Goal: Task Accomplishment & Management: Manage account settings

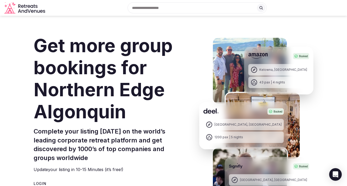
scroll to position [2081, 0]
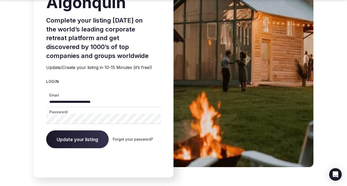
click at [73, 97] on input "**********" at bounding box center [103, 102] width 115 height 10
drag, startPoint x: 113, startPoint y: 91, endPoint x: 41, endPoint y: 89, distance: 71.9
click at [41, 89] on div "**********" at bounding box center [104, 32] width 140 height 289
type input "**********"
click at [46, 130] on button "Update your listing" at bounding box center [77, 139] width 62 height 18
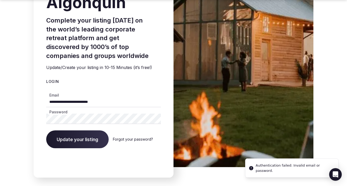
click at [73, 137] on span "Update your listing" at bounding box center [77, 139] width 41 height 5
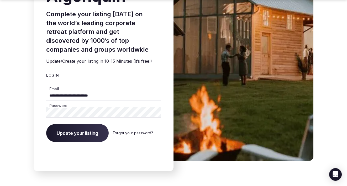
scroll to position [2103, 0]
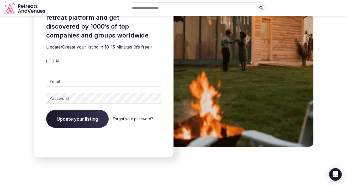
scroll to position [2102, 0]
click at [74, 76] on input "Email" at bounding box center [103, 81] width 115 height 10
click at [92, 76] on input "Email" at bounding box center [103, 81] width 115 height 10
type input "**********"
click at [62, 116] on button "Update your listing" at bounding box center [77, 119] width 62 height 18
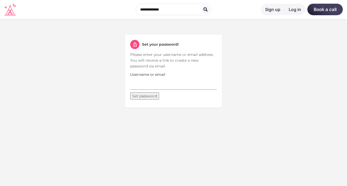
click at [138, 87] on input "Username or email" at bounding box center [173, 83] width 87 height 12
drag, startPoint x: 185, startPoint y: 81, endPoint x: 187, endPoint y: 83, distance: 3.2
click at [187, 83] on input "**********" at bounding box center [173, 83] width 87 height 12
paste input "****"
type input "**********"
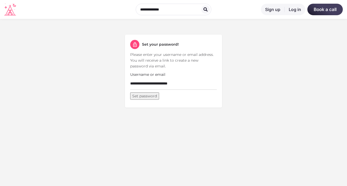
click at [147, 98] on button "Set password" at bounding box center [144, 95] width 29 height 7
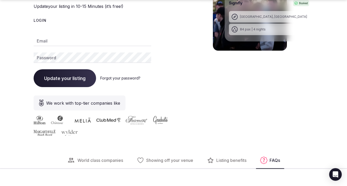
scroll to position [2081, 0]
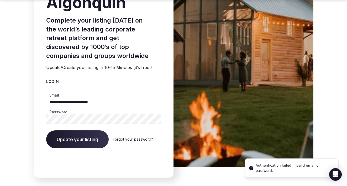
click at [118, 97] on input "**********" at bounding box center [103, 102] width 115 height 10
type input "**********"
click at [46, 130] on button "Update your listing" at bounding box center [77, 139] width 62 height 18
drag, startPoint x: 106, startPoint y: 95, endPoint x: 44, endPoint y: 92, distance: 62.2
click at [44, 92] on div "**********" at bounding box center [104, 32] width 140 height 289
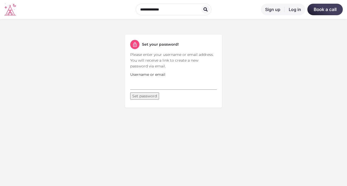
click at [150, 86] on input "Username or email" at bounding box center [173, 83] width 87 height 12
paste input "**********"
type input "**********"
click at [139, 99] on button "Set password" at bounding box center [144, 95] width 29 height 7
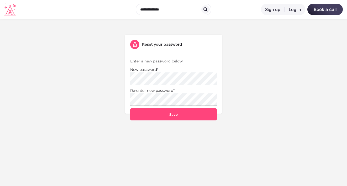
click at [213, 80] on keeper-lock "Open Keeper Popup" at bounding box center [212, 78] width 6 height 6
click at [211, 101] on keeper-lock "Open Keeper Popup" at bounding box center [212, 99] width 6 height 6
click at [180, 116] on button "Save" at bounding box center [173, 114] width 87 height 12
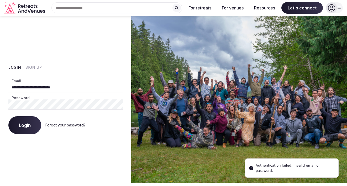
click at [21, 123] on span "Login" at bounding box center [25, 124] width 12 height 5
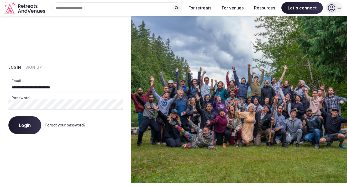
click at [79, 86] on input "**********" at bounding box center [65, 88] width 114 height 10
type input "**********"
click at [8, 116] on button "Login" at bounding box center [24, 125] width 33 height 18
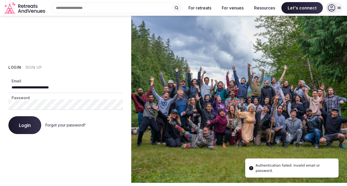
click at [21, 126] on span "Login" at bounding box center [25, 124] width 12 height 5
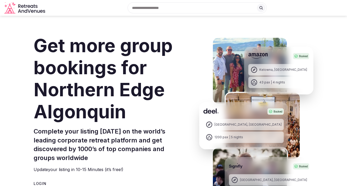
type input "**********"
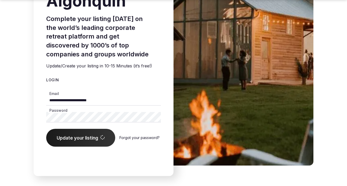
scroll to position [2084, 0]
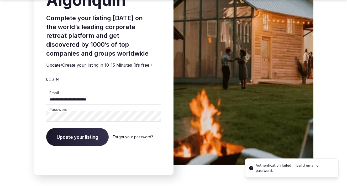
click at [75, 134] on span "Update your listing" at bounding box center [77, 136] width 41 height 5
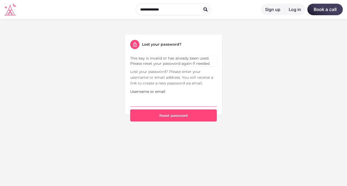
click at [169, 100] on input "Username or email" at bounding box center [173, 100] width 87 height 12
type input "**********"
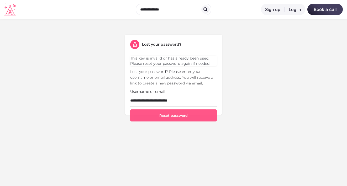
click at [157, 117] on button "Reset password" at bounding box center [173, 115] width 87 height 12
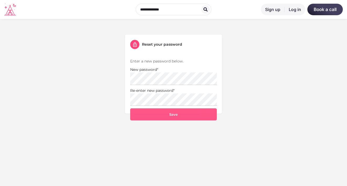
click at [153, 118] on button "Save" at bounding box center [173, 114] width 87 height 12
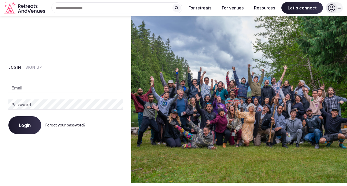
type input "**********"
click at [22, 126] on span "Login" at bounding box center [25, 124] width 12 height 5
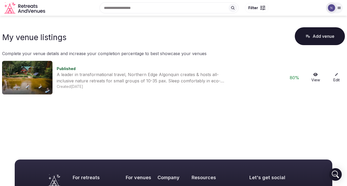
click at [28, 69] on img at bounding box center [27, 78] width 50 height 34
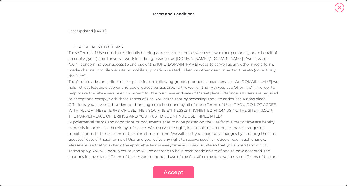
click at [176, 171] on button "Accept" at bounding box center [173, 172] width 41 height 12
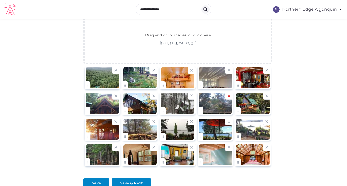
scroll to position [602, 0]
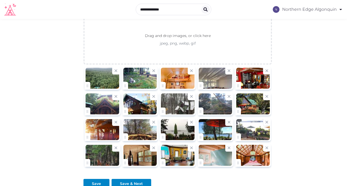
click at [212, 78] on div at bounding box center [215, 78] width 34 height 21
click at [212, 79] on div at bounding box center [215, 78] width 34 height 21
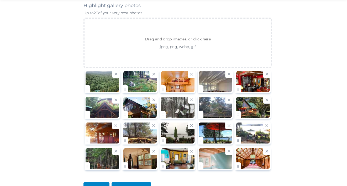
scroll to position [598, 0]
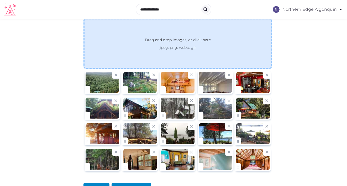
click at [151, 52] on div "Drag and drop images, or click here jpeg, png, webp, gif" at bounding box center [177, 43] width 188 height 50
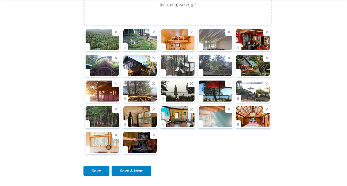
scroll to position [641, 0]
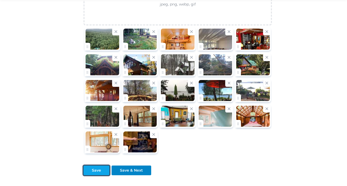
click at [99, 169] on div "Save" at bounding box center [96, 171] width 9 height 6
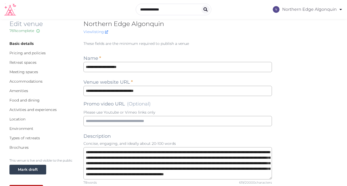
scroll to position [0, 0]
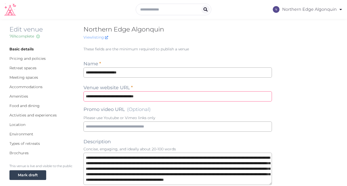
click at [93, 96] on input "**********" at bounding box center [177, 96] width 188 height 10
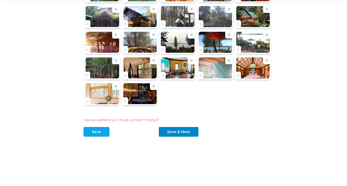
type input "**********"
click at [99, 129] on div "Save" at bounding box center [96, 132] width 9 height 6
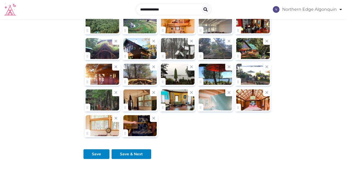
scroll to position [677, 0]
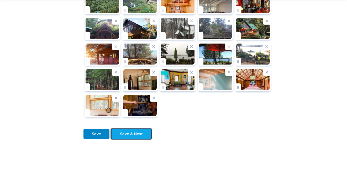
click at [124, 134] on div "Save & Next" at bounding box center [131, 134] width 23 height 6
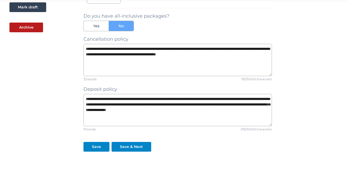
scroll to position [184, 0]
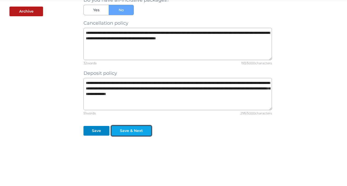
click at [137, 129] on div "Save & Next" at bounding box center [131, 131] width 23 height 6
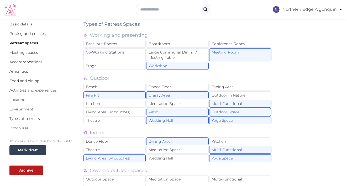
scroll to position [26, 0]
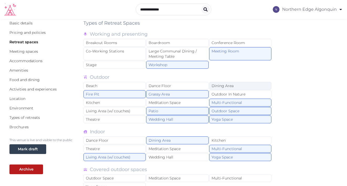
click at [245, 86] on div "Dining Area" at bounding box center [240, 86] width 62 height 8
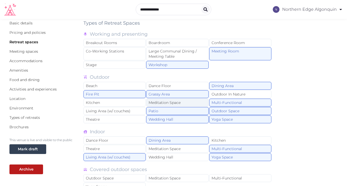
click at [185, 103] on div "Meditation Space" at bounding box center [177, 103] width 62 height 8
click at [244, 94] on div "Outdoor In Nature" at bounding box center [240, 94] width 62 height 8
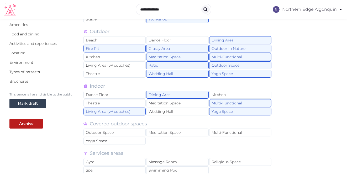
scroll to position [72, 0]
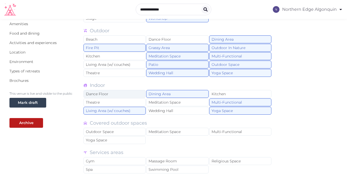
click at [118, 95] on div "Dance Floor" at bounding box center [114, 94] width 62 height 8
click at [185, 104] on div "Meditation Space" at bounding box center [177, 102] width 62 height 8
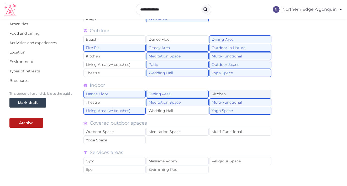
click at [230, 92] on div "Kitchen" at bounding box center [240, 94] width 62 height 8
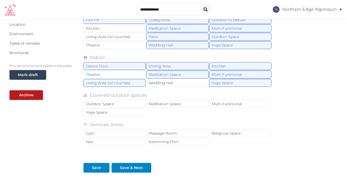
scroll to position [101, 0]
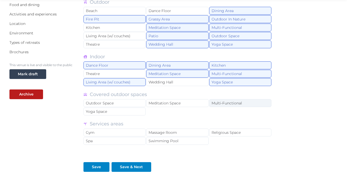
click at [218, 104] on div "Multi-Functional" at bounding box center [240, 103] width 62 height 8
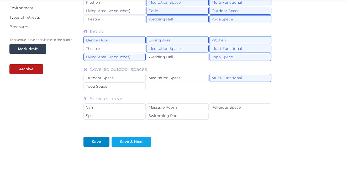
scroll to position [130, 0]
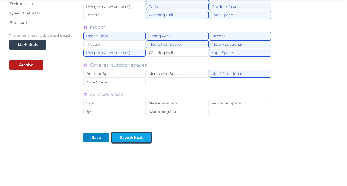
click at [122, 137] on div "Save & Next" at bounding box center [131, 138] width 23 height 6
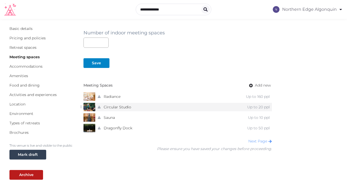
scroll to position [19, 0]
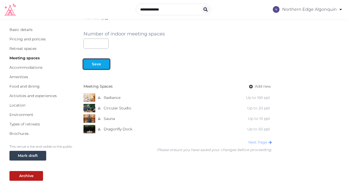
click at [94, 66] on div "Save" at bounding box center [96, 64] width 9 height 6
click at [255, 142] on link "Next Page" at bounding box center [260, 142] width 24 height 5
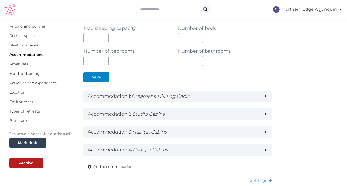
scroll to position [34, 0]
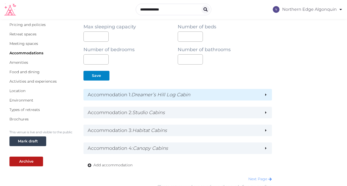
click at [148, 95] on em "Dreamer’s Hill Log Cabin" at bounding box center [160, 95] width 59 height 6
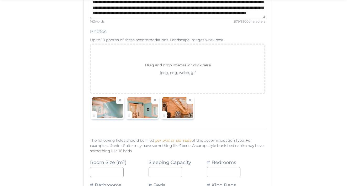
scroll to position [208, 0]
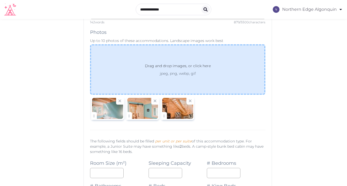
click at [158, 63] on p "Drag and drop images, or click here" at bounding box center [178, 67] width 74 height 8
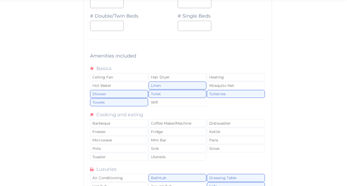
scroll to position [526, 0]
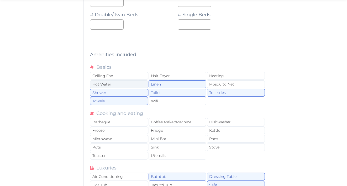
click at [112, 85] on div "Hot Water" at bounding box center [119, 84] width 58 height 8
click at [223, 74] on div "Heating" at bounding box center [236, 76] width 58 height 8
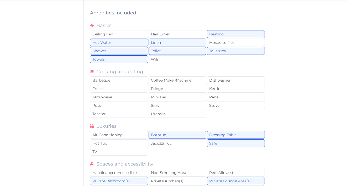
scroll to position [570, 0]
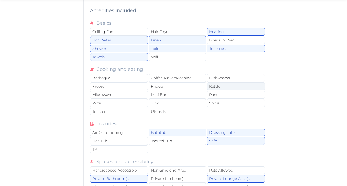
click at [239, 85] on div "Kettle" at bounding box center [236, 86] width 58 height 8
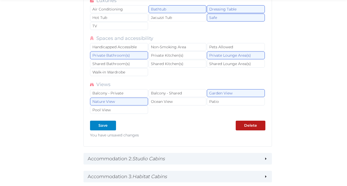
scroll to position [702, 0]
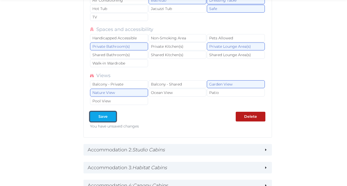
click at [109, 117] on div at bounding box center [112, 117] width 6 height 6
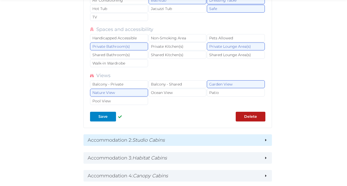
click at [129, 138] on h2 "Accommodation 2 : Studio Cabins" at bounding box center [174, 139] width 172 height 7
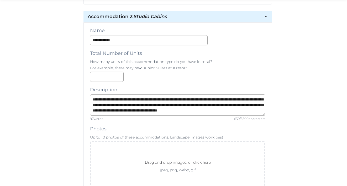
scroll to position [826, 0]
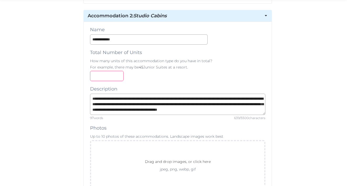
click at [103, 77] on input "number" at bounding box center [107, 76] width 34 height 10
type input "*"
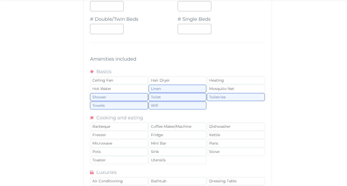
scroll to position [1235, 0]
type input "*"
click at [223, 77] on div "Heating" at bounding box center [236, 80] width 58 height 8
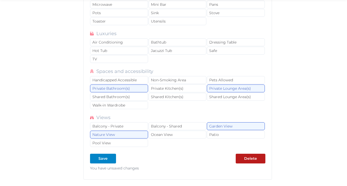
scroll to position [1374, 0]
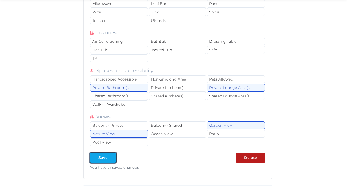
click at [100, 158] on div "Save" at bounding box center [102, 158] width 9 height 6
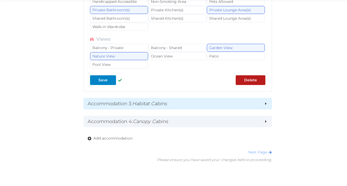
scroll to position [1456, 0]
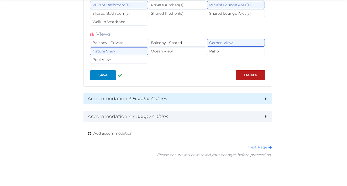
click at [145, 98] on em "Habitat Cabins" at bounding box center [149, 99] width 35 height 6
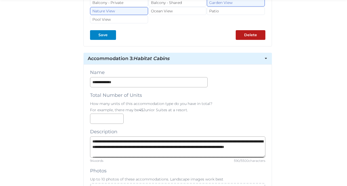
scroll to position [1498, 0]
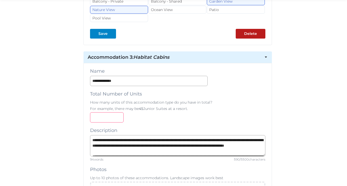
click at [98, 115] on input "number" at bounding box center [107, 117] width 34 height 10
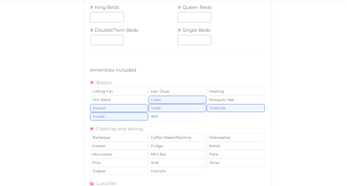
scroll to position [1938, 0]
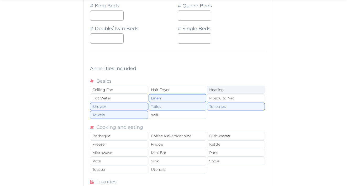
type input "*"
click at [224, 91] on div "Heating" at bounding box center [236, 90] width 58 height 8
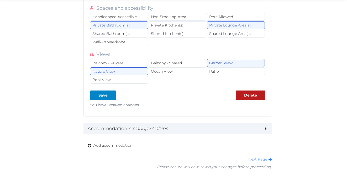
scroll to position [2158, 0]
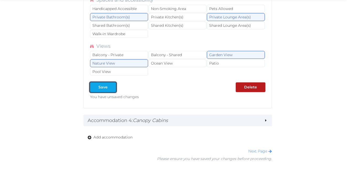
click at [107, 88] on div "Save" at bounding box center [102, 87] width 9 height 6
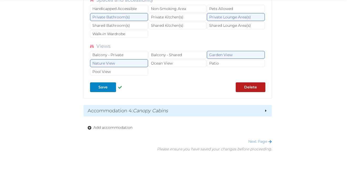
click at [126, 112] on h2 "Accommodation 4 : Canopy Cabins" at bounding box center [174, 110] width 172 height 7
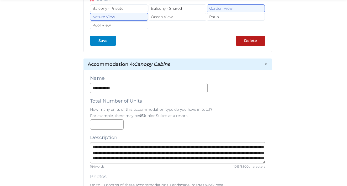
scroll to position [2207, 0]
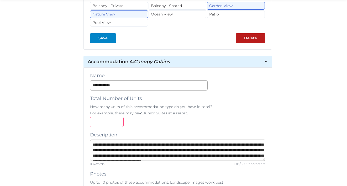
click at [101, 122] on input "number" at bounding box center [107, 122] width 34 height 10
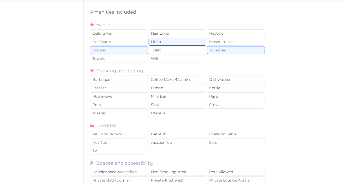
scroll to position [2710, 0]
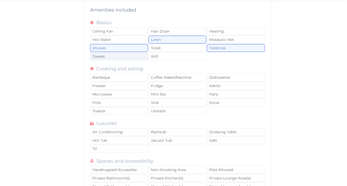
type input "*"
click at [111, 57] on div "Towels" at bounding box center [119, 56] width 58 height 8
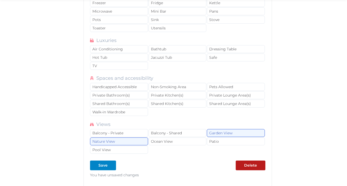
scroll to position [2796, 0]
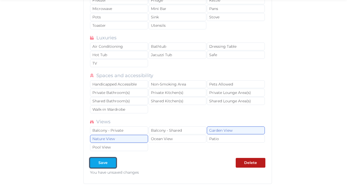
click at [103, 162] on div "Save" at bounding box center [102, 163] width 9 height 6
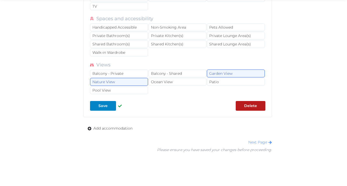
scroll to position [2853, 0]
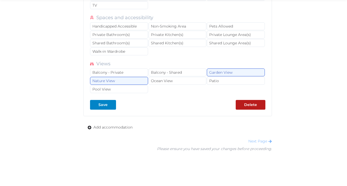
click at [263, 142] on link "Next Page" at bounding box center [260, 141] width 24 height 5
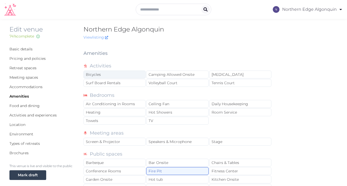
click at [111, 75] on div "Bicycles" at bounding box center [114, 75] width 62 height 8
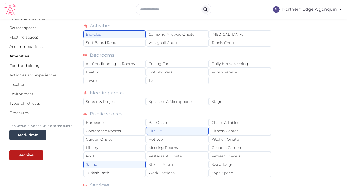
scroll to position [42, 0]
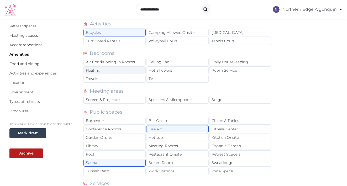
click at [123, 71] on div "Heating" at bounding box center [114, 70] width 62 height 8
click at [118, 77] on div "Towels" at bounding box center [114, 79] width 62 height 8
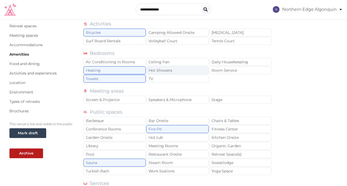
click at [175, 70] on div "Hot Showers" at bounding box center [177, 70] width 62 height 8
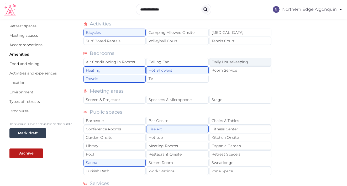
click at [233, 62] on div "Daily Housekeeping" at bounding box center [240, 62] width 62 height 8
click at [257, 62] on div "Daily Housekeeping" at bounding box center [240, 62] width 62 height 8
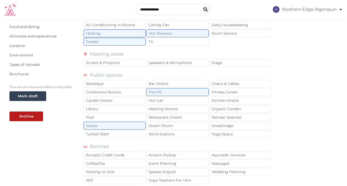
scroll to position [79, 0]
click at [184, 111] on div "Meeting Rooms" at bounding box center [177, 109] width 62 height 8
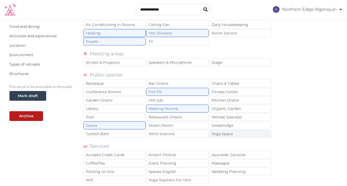
click at [222, 134] on div "Yoga Space" at bounding box center [240, 134] width 62 height 8
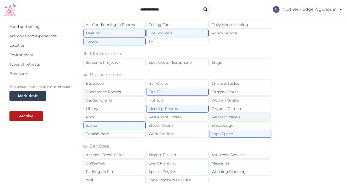
click at [231, 118] on div "Retreat Space(s)" at bounding box center [240, 117] width 62 height 8
click at [231, 108] on div "Organic Garden" at bounding box center [240, 109] width 62 height 8
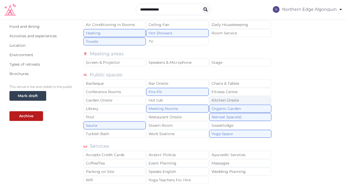
click at [240, 103] on div "Kitchen Onsite" at bounding box center [240, 100] width 62 height 8
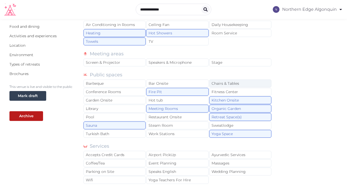
click at [241, 84] on div "Chairs & Tables" at bounding box center [240, 83] width 62 height 8
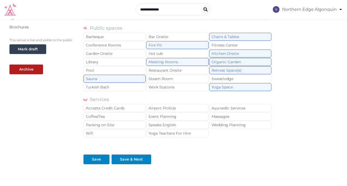
scroll to position [126, 0]
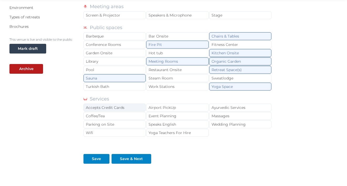
click at [124, 110] on div "Accepts Credit Cards" at bounding box center [114, 108] width 62 height 8
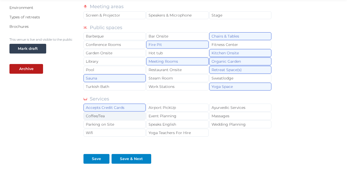
click at [114, 117] on div "Coffee/Tea" at bounding box center [114, 116] width 62 height 8
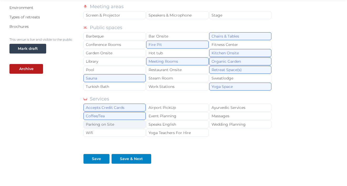
click at [111, 127] on div "Parking on Site" at bounding box center [114, 124] width 62 height 8
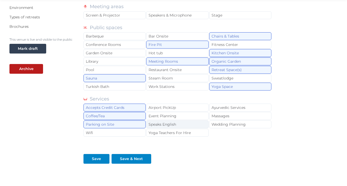
click at [174, 126] on div "Speaks English" at bounding box center [177, 124] width 62 height 8
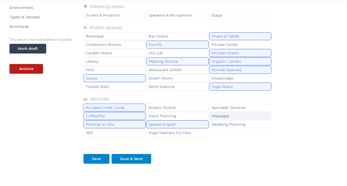
click at [222, 116] on div "Massages" at bounding box center [240, 116] width 62 height 8
click at [176, 106] on div "Airport PickUp" at bounding box center [177, 108] width 62 height 8
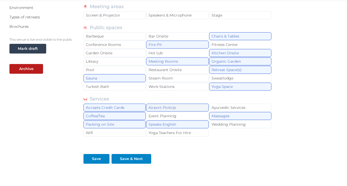
click at [176, 107] on div "Airport PickUp" at bounding box center [177, 108] width 62 height 8
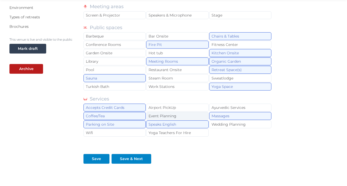
click at [182, 117] on div "Event Planning" at bounding box center [177, 116] width 62 height 8
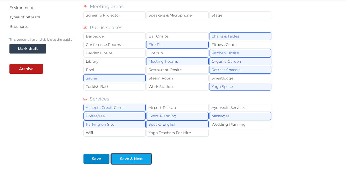
click at [133, 157] on div "Save & Next" at bounding box center [131, 159] width 23 height 6
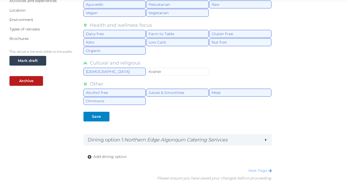
scroll to position [133, 0]
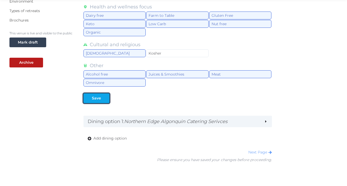
click at [99, 101] on div "Save" at bounding box center [96, 98] width 9 height 6
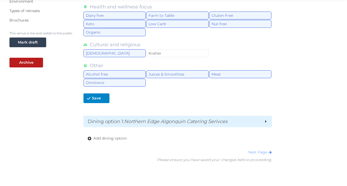
click at [169, 125] on h2 "Dining option 1 : Northern Edge Algonquin Catering Serivces" at bounding box center [174, 121] width 172 height 7
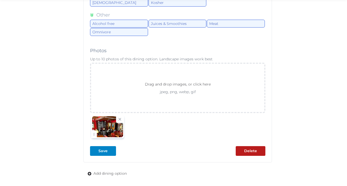
scroll to position [490, 0]
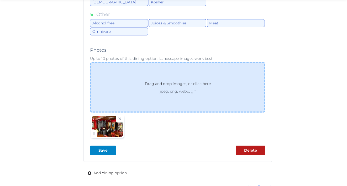
click at [148, 77] on div "Drag and drop images, or click here jpeg, png, webp, gif" at bounding box center [177, 87] width 175 height 50
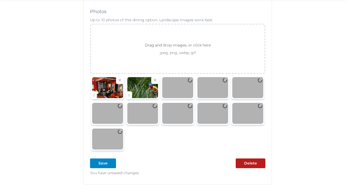
scroll to position [537, 0]
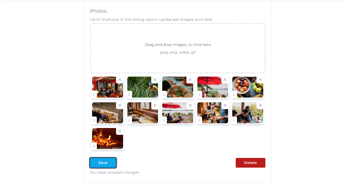
click at [103, 163] on div "Save" at bounding box center [102, 163] width 9 height 6
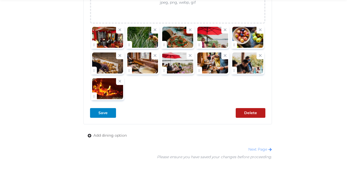
scroll to position [582, 0]
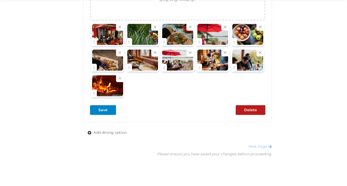
click at [264, 146] on link "Next Page" at bounding box center [260, 146] width 24 height 5
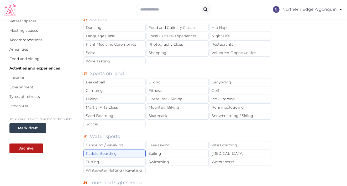
scroll to position [48, 0]
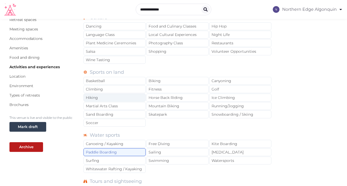
click at [103, 97] on div "Hiking" at bounding box center [114, 98] width 62 height 8
click at [168, 79] on div "Biking" at bounding box center [177, 81] width 62 height 8
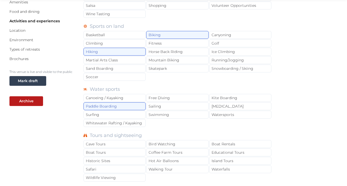
scroll to position [95, 0]
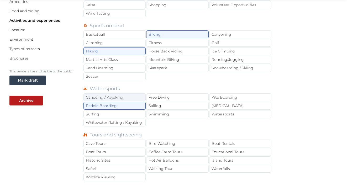
click at [104, 99] on div "Canoeing / Kayaking" at bounding box center [114, 97] width 62 height 8
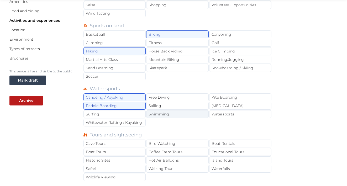
click at [166, 115] on div "Swimming" at bounding box center [177, 114] width 62 height 8
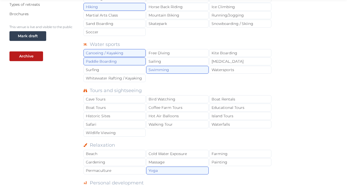
scroll to position [141, 0]
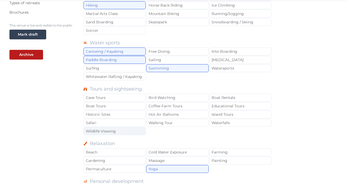
click at [98, 133] on div "Wildlife Viewing" at bounding box center [114, 131] width 62 height 8
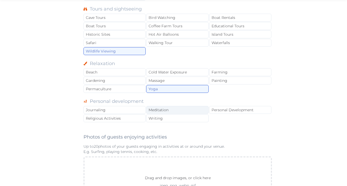
scroll to position [222, 0]
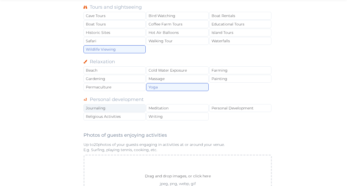
click at [126, 110] on div "Journaling" at bounding box center [114, 108] width 62 height 8
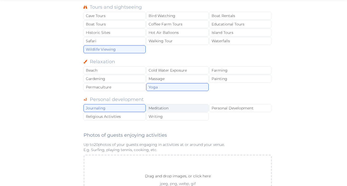
click at [164, 108] on div "Meditation" at bounding box center [177, 108] width 62 height 8
click at [222, 112] on div "Personal Development" at bounding box center [240, 108] width 62 height 8
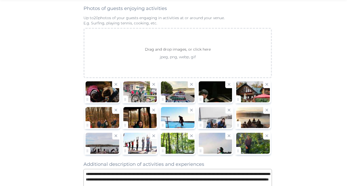
scroll to position [350, 0]
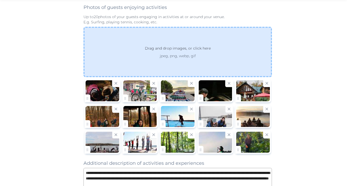
click at [180, 48] on p "Drag and drop images, or click here" at bounding box center [178, 49] width 74 height 8
click at [151, 45] on div "Drag and drop images, or click here jpeg, png, webp, gif" at bounding box center [177, 52] width 188 height 50
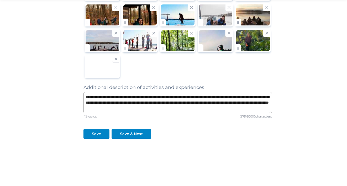
scroll to position [452, 0]
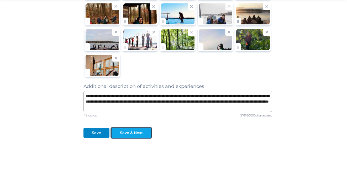
click at [127, 134] on div "Save & Next" at bounding box center [131, 133] width 23 height 6
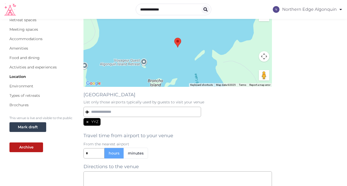
scroll to position [50, 0]
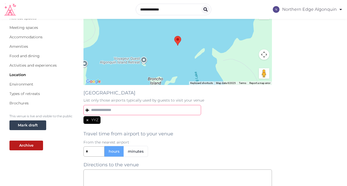
click at [140, 115] on input "text" at bounding box center [141, 110] width 117 height 10
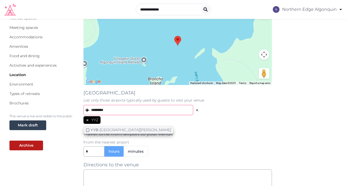
type input "*********"
click at [116, 130] on div "YYB - [GEOGRAPHIC_DATA][PERSON_NAME]" at bounding box center [130, 129] width 80 height 5
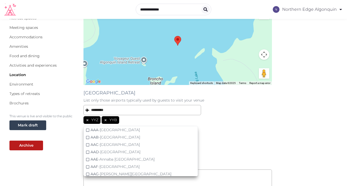
click at [213, 142] on p "From the nearest airport" at bounding box center [177, 141] width 188 height 5
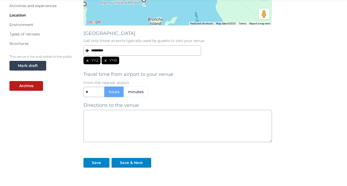
scroll to position [112, 0]
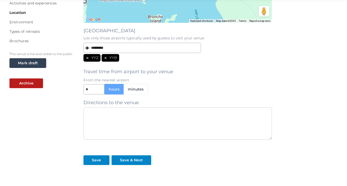
click at [166, 117] on textarea at bounding box center [177, 123] width 188 height 32
paste textarea "**********"
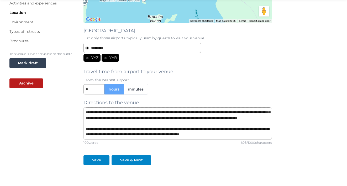
scroll to position [0, 0]
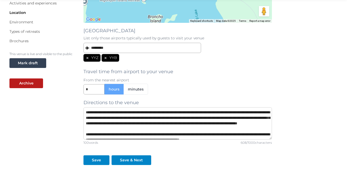
click at [201, 112] on textarea "**********" at bounding box center [177, 123] width 188 height 32
click at [212, 112] on textarea "**********" at bounding box center [177, 123] width 188 height 32
click at [197, 113] on textarea "**********" at bounding box center [177, 123] width 188 height 32
click at [206, 117] on textarea "**********" at bounding box center [177, 123] width 188 height 32
click at [95, 124] on textarea "**********" at bounding box center [177, 123] width 188 height 32
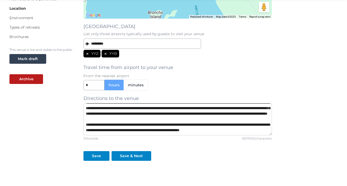
scroll to position [117, 0]
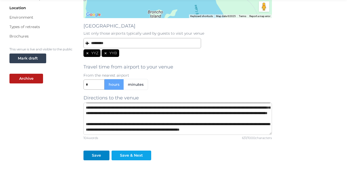
type textarea "**********"
click at [130, 155] on div "Save & Next" at bounding box center [131, 156] width 23 height 6
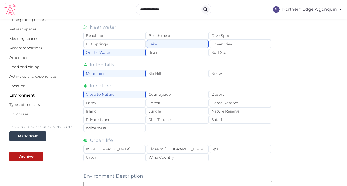
scroll to position [39, 0]
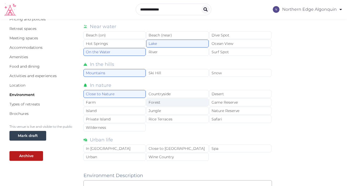
click at [176, 101] on div "Forest" at bounding box center [177, 102] width 62 height 8
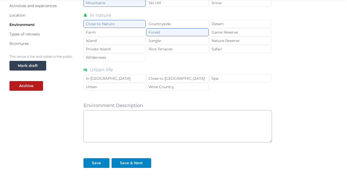
scroll to position [110, 0]
click at [104, 122] on textarea at bounding box center [177, 126] width 188 height 32
paste textarea "**********"
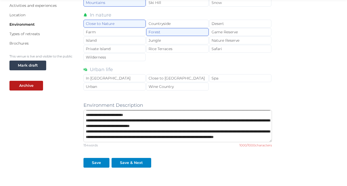
scroll to position [0, 0]
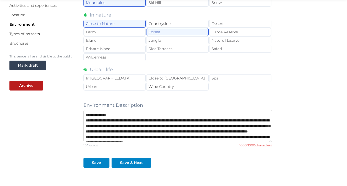
drag, startPoint x: 120, startPoint y: 114, endPoint x: 87, endPoint y: 114, distance: 33.3
click at [87, 114] on textarea "**********" at bounding box center [177, 126] width 188 height 32
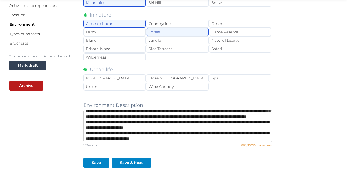
scroll to position [10, 0]
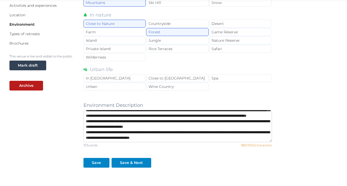
click at [89, 128] on textarea "**********" at bounding box center [177, 126] width 188 height 32
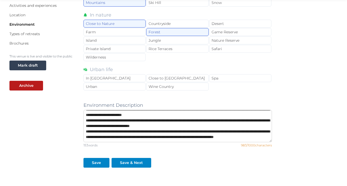
scroll to position [28, 0]
click at [89, 126] on textarea "**********" at bounding box center [177, 126] width 188 height 32
click at [88, 126] on textarea "**********" at bounding box center [177, 126] width 188 height 32
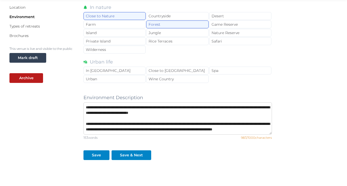
scroll to position [118, 0]
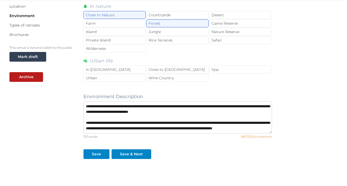
click at [130, 126] on textarea "**********" at bounding box center [177, 117] width 188 height 32
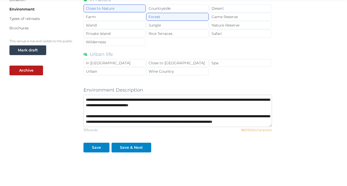
scroll to position [127, 0]
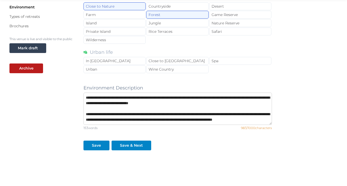
drag, startPoint x: 170, startPoint y: 119, endPoint x: 89, endPoint y: 104, distance: 82.3
click at [89, 104] on textarea "**********" at bounding box center [177, 109] width 188 height 32
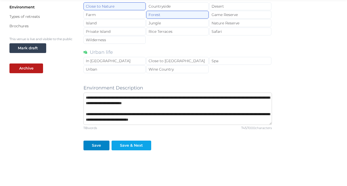
type textarea "**********"
click at [123, 143] on div "Save & Next" at bounding box center [131, 146] width 23 height 6
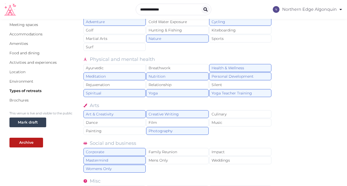
scroll to position [54, 0]
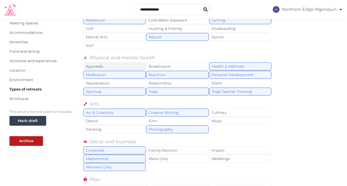
click at [103, 67] on div "Ayurvedic" at bounding box center [114, 66] width 62 height 8
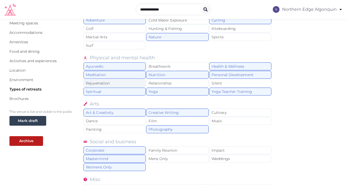
click at [106, 83] on div "Rejuvenation" at bounding box center [114, 83] width 62 height 8
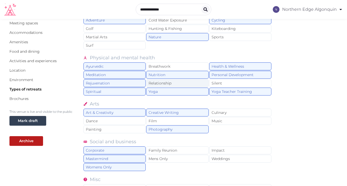
click at [175, 83] on div "Relationship" at bounding box center [177, 83] width 62 height 8
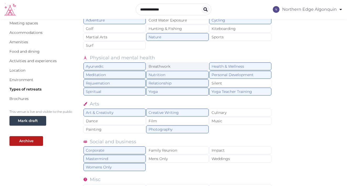
click at [175, 64] on div "Breathwork" at bounding box center [177, 66] width 62 height 8
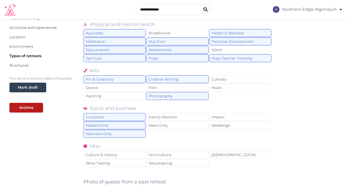
scroll to position [89, 0]
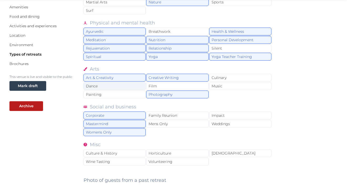
click at [127, 87] on div "Dance" at bounding box center [114, 86] width 62 height 8
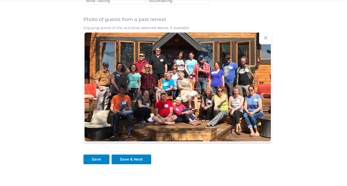
scroll to position [258, 0]
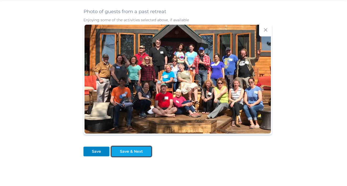
click at [138, 149] on div "Save & Next" at bounding box center [131, 152] width 23 height 6
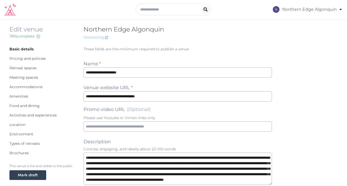
click at [102, 37] on link "View listing" at bounding box center [95, 37] width 25 height 5
click at [302, 60] on link "Logout" at bounding box center [314, 60] width 45 height 12
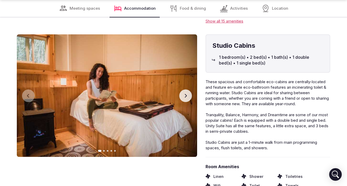
scroll to position [1592, 0]
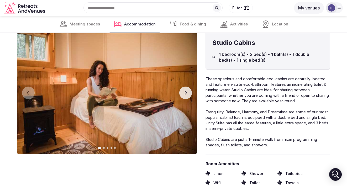
click at [184, 95] on icon "button" at bounding box center [185, 93] width 4 height 4
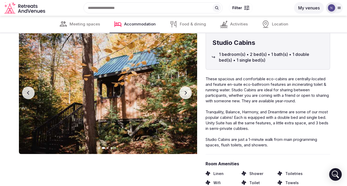
click at [184, 95] on icon "button" at bounding box center [185, 93] width 4 height 4
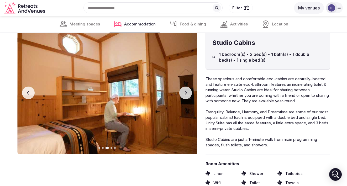
click at [184, 95] on icon "button" at bounding box center [185, 93] width 4 height 4
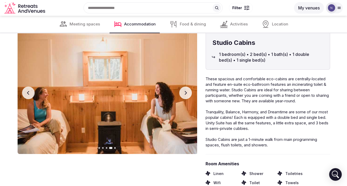
click at [184, 95] on icon "button" at bounding box center [185, 93] width 4 height 4
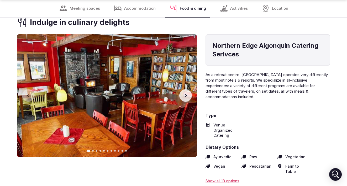
scroll to position [1825, 0]
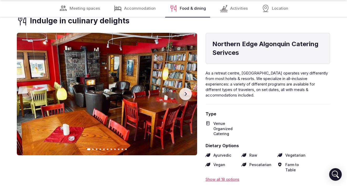
click at [186, 96] on icon "button" at bounding box center [186, 94] width 2 height 4
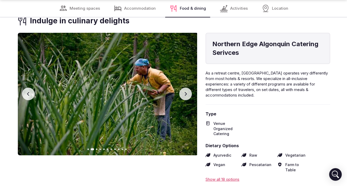
click at [186, 96] on icon "button" at bounding box center [186, 94] width 2 height 4
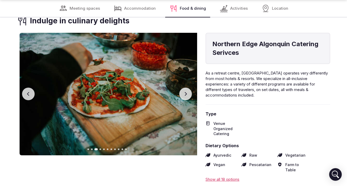
click at [186, 96] on icon "button" at bounding box center [186, 94] width 2 height 4
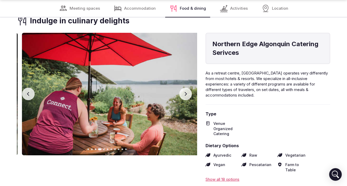
click at [186, 96] on icon "button" at bounding box center [186, 94] width 2 height 4
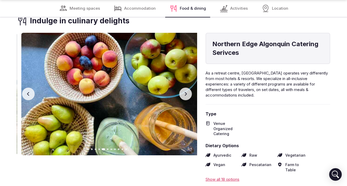
click at [186, 96] on icon "button" at bounding box center [186, 94] width 2 height 4
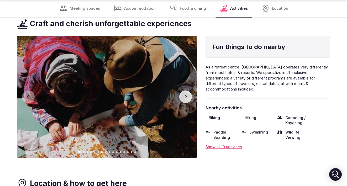
scroll to position [2015, 0]
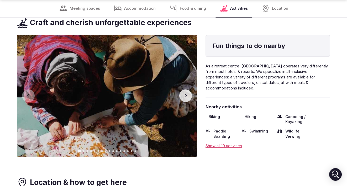
click at [186, 96] on icon "button" at bounding box center [186, 96] width 2 height 4
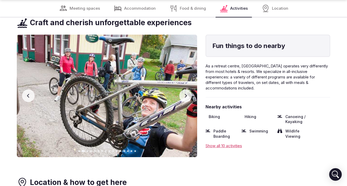
click at [186, 96] on icon "button" at bounding box center [186, 96] width 2 height 4
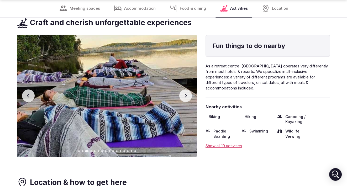
click at [29, 97] on icon "button" at bounding box center [28, 96] width 4 height 4
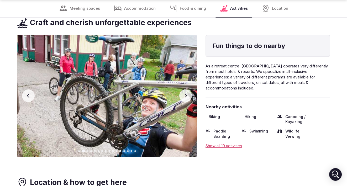
click at [187, 95] on icon "button" at bounding box center [185, 96] width 4 height 4
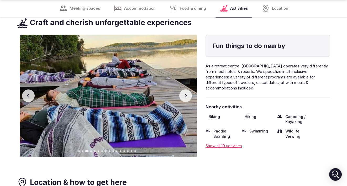
click at [187, 95] on icon "button" at bounding box center [185, 96] width 4 height 4
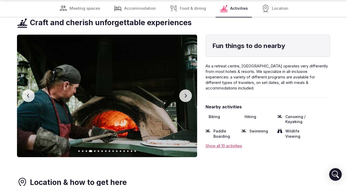
click at [187, 95] on icon "button" at bounding box center [185, 96] width 4 height 4
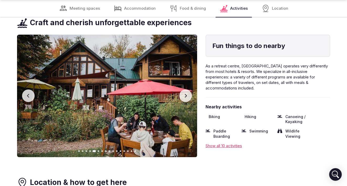
click at [187, 95] on icon "button" at bounding box center [185, 96] width 4 height 4
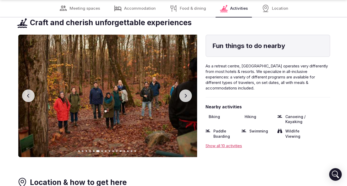
click at [187, 95] on icon "button" at bounding box center [185, 96] width 4 height 4
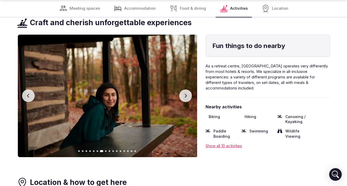
click at [187, 95] on icon "button" at bounding box center [185, 96] width 4 height 4
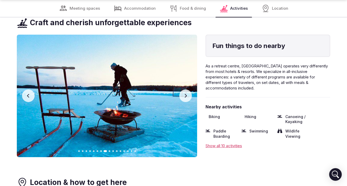
click at [187, 95] on icon "button" at bounding box center [185, 96] width 4 height 4
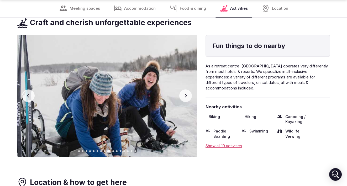
click at [187, 96] on icon "button" at bounding box center [185, 96] width 4 height 4
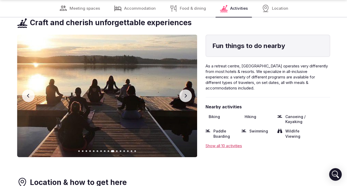
click at [187, 96] on icon "button" at bounding box center [185, 96] width 4 height 4
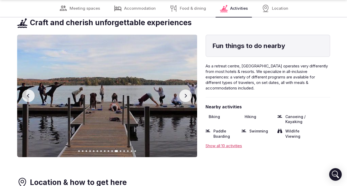
click at [187, 96] on icon "button" at bounding box center [185, 96] width 4 height 4
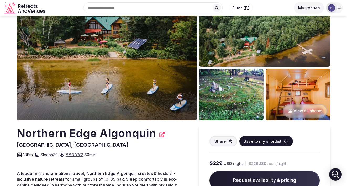
scroll to position [0, 0]
